Goal: Task Accomplishment & Management: Use online tool/utility

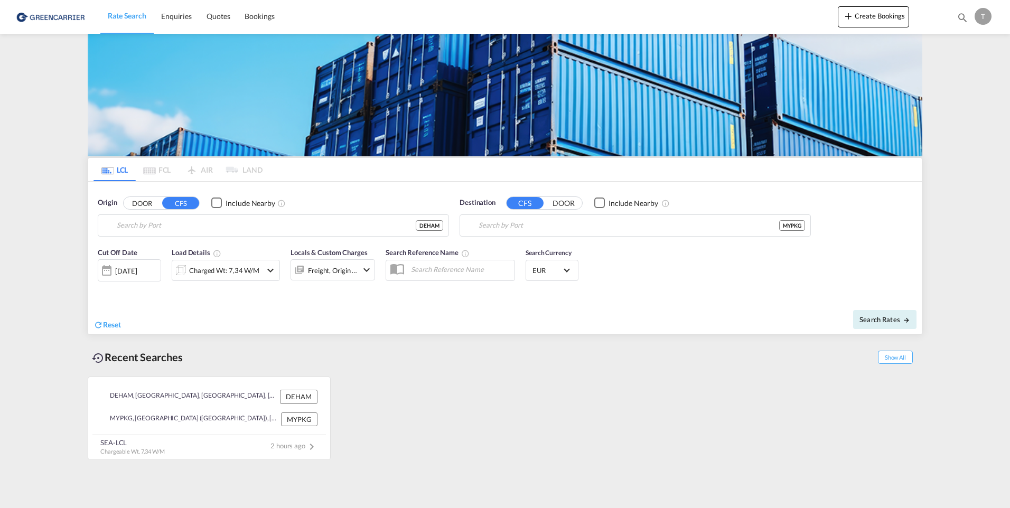
type input "Hamburg, DEHAM"
type input "Port Klang (Pelabuhan Klang), MYPKG"
click at [250, 16] on span "Bookings" at bounding box center [260, 16] width 30 height 9
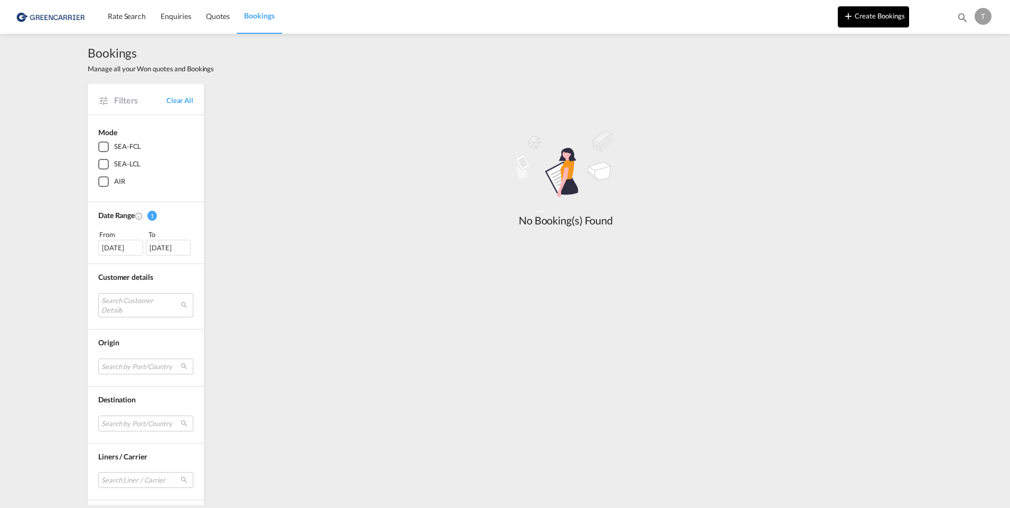
click at [883, 14] on button "Create Bookings" at bounding box center [873, 16] width 71 height 21
